Goal: Navigation & Orientation: Find specific page/section

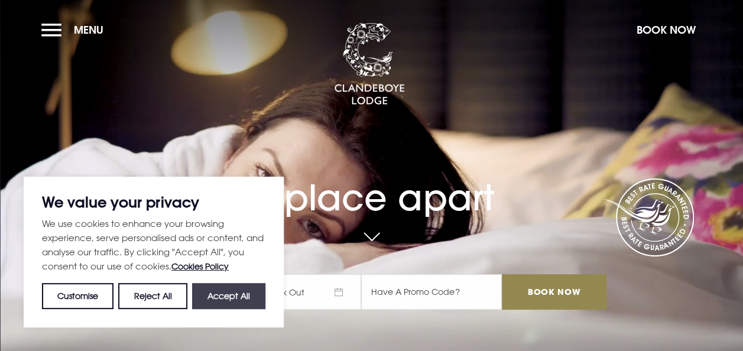
click at [215, 294] on button "Accept All" at bounding box center [228, 296] width 73 height 26
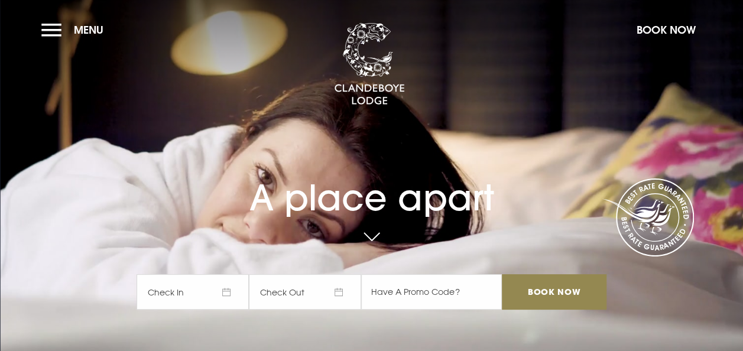
checkbox input "true"
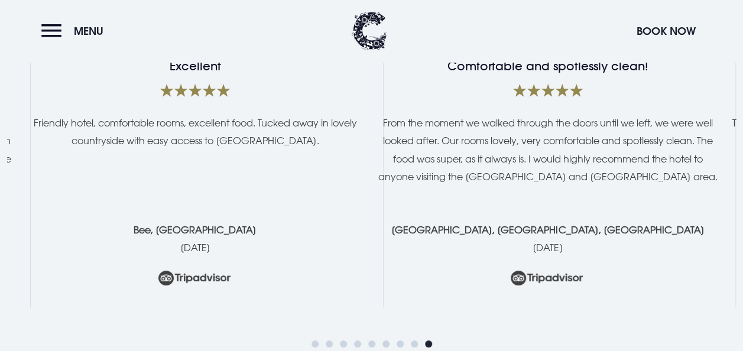
scroll to position [2106, 0]
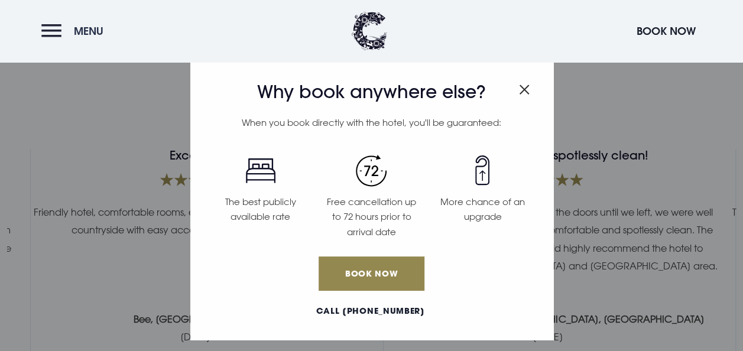
click at [70, 35] on button "Menu" at bounding box center [75, 30] width 68 height 25
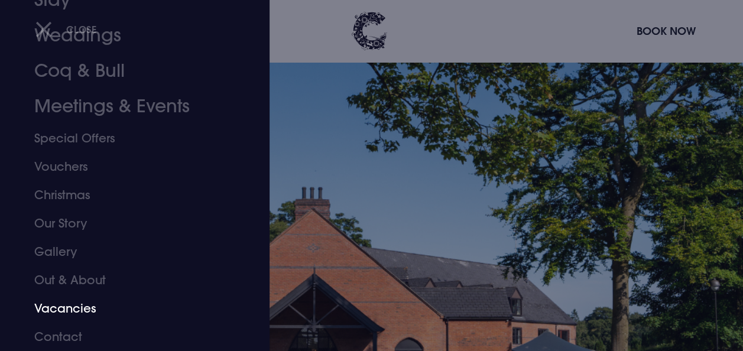
scroll to position [2519, 0]
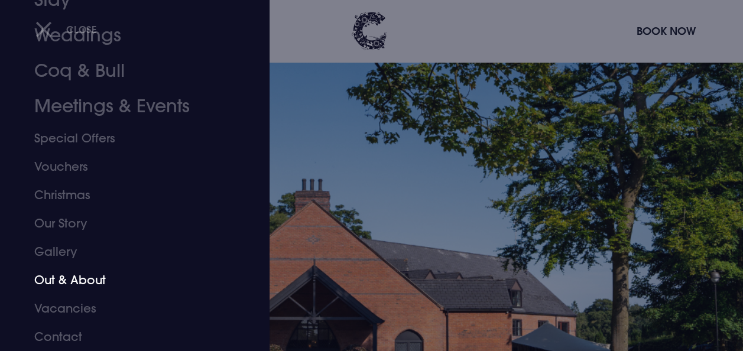
click at [76, 285] on link "Out & About" at bounding box center [126, 280] width 185 height 28
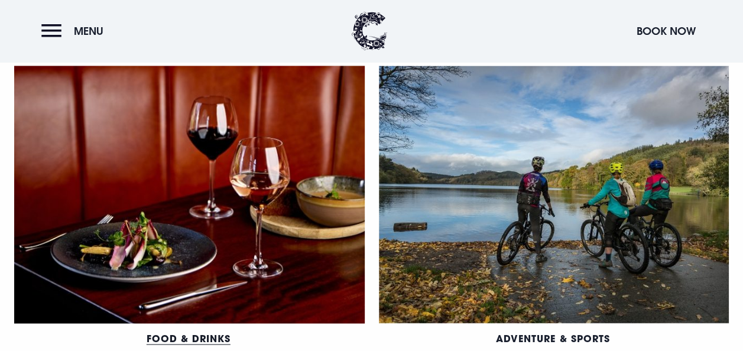
scroll to position [886, 0]
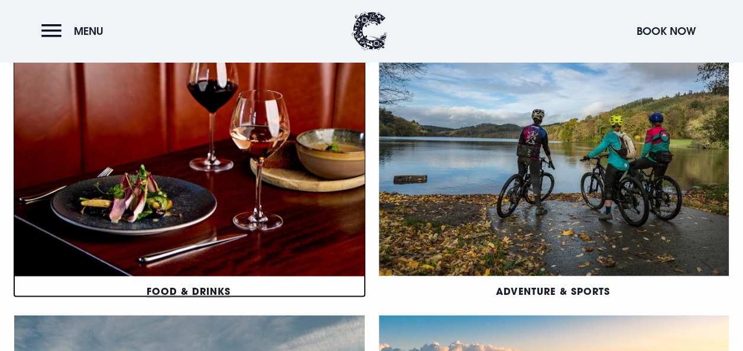
click at [195, 287] on link "Food & Drinks" at bounding box center [189, 290] width 84 height 12
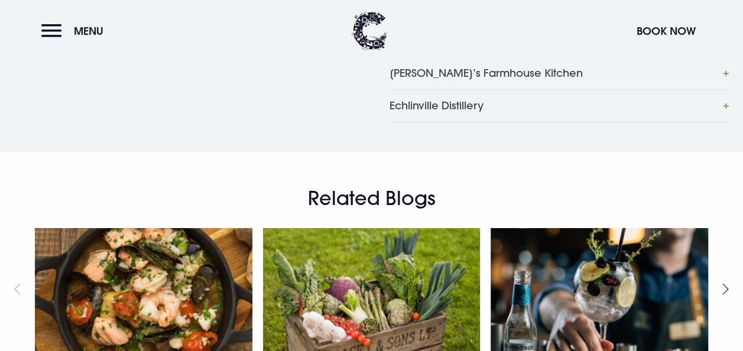
scroll to position [1004, 0]
